Goal: Navigation & Orientation: Find specific page/section

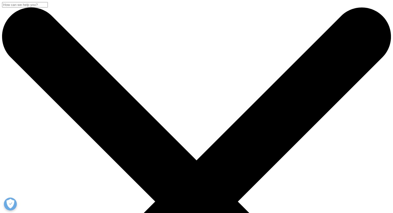
drag, startPoint x: 47, startPoint y: 63, endPoint x: 91, endPoint y: 65, distance: 43.7
copy h1 "IQVIA"
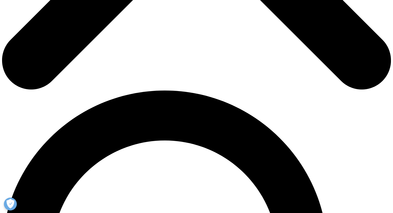
scroll to position [323, 0]
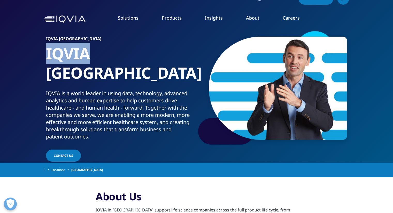
scroll to position [0, 0]
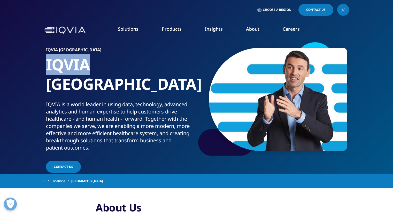
click at [31, 92] on link "Clinical Trial Payments" at bounding box center [55, 94] width 91 height 6
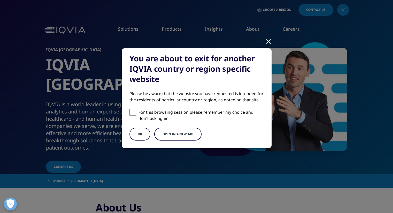
click at [128, 109] on div "You are about to exit for another IQVIA country or region specific website Plea…" at bounding box center [197, 98] width 150 height 100
click at [132, 111] on span at bounding box center [132, 112] width 6 height 6
click at [132, 111] on input "For this browsing session please remember my choice and don't ask again." at bounding box center [132, 112] width 6 height 6
checkbox input "true"
click at [142, 135] on button "OK" at bounding box center [139, 134] width 21 height 13
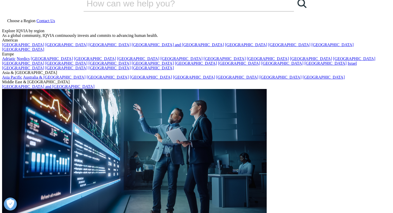
scroll to position [7, 0]
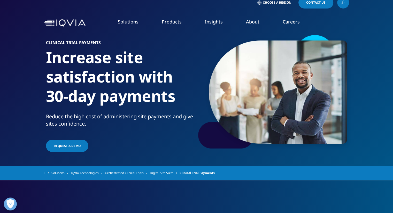
click at [285, 1] on span "Choose a Region" at bounding box center [277, 3] width 29 height 4
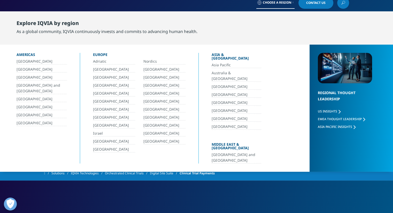
click at [101, 125] on link "[GEOGRAPHIC_DATA]" at bounding box center [114, 126] width 42 height 6
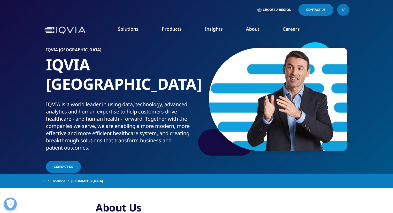
click at [248, 29] on link "About" at bounding box center [252, 29] width 13 height 6
click at [275, 10] on span "Choose a Region" at bounding box center [277, 10] width 29 height 4
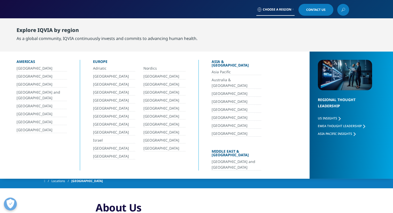
drag, startPoint x: 83, startPoint y: 77, endPoint x: 108, endPoint y: 76, distance: 25.1
click at [108, 76] on div "Europe Adriatic [GEOGRAPHIC_DATA] [GEOGRAPHIC_DATA] [GEOGRAPHIC_DATA] [GEOGRAPH…" at bounding box center [139, 115] width 119 height 111
copy link "[GEOGRAPHIC_DATA]"
